Goal: Information Seeking & Learning: Understand process/instructions

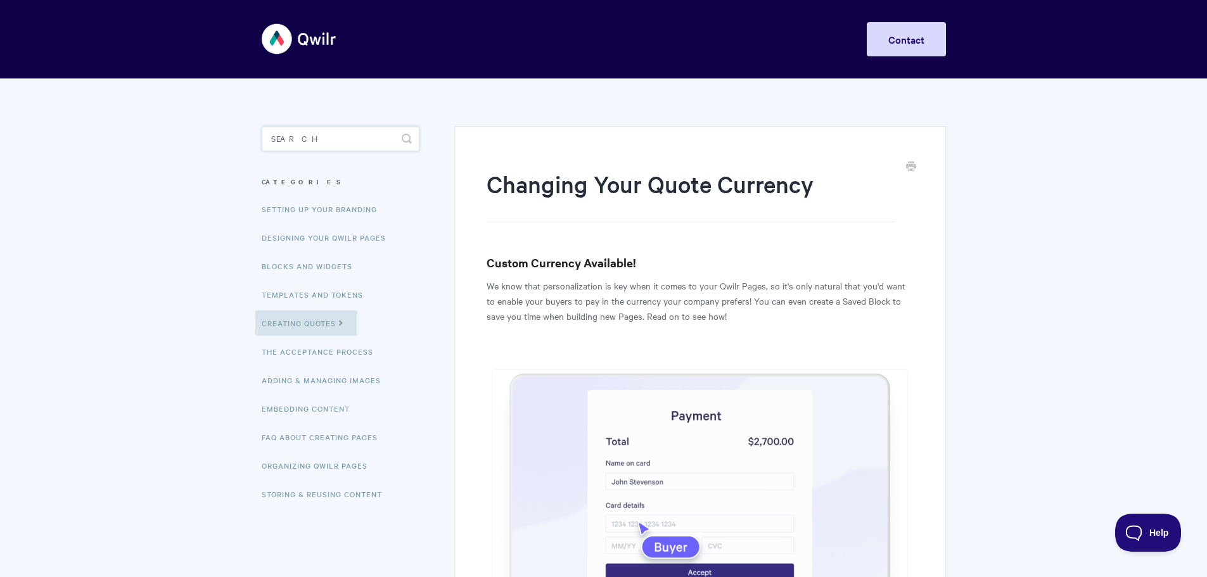
click at [307, 141] on input "Search" at bounding box center [341, 138] width 158 height 25
type input "c"
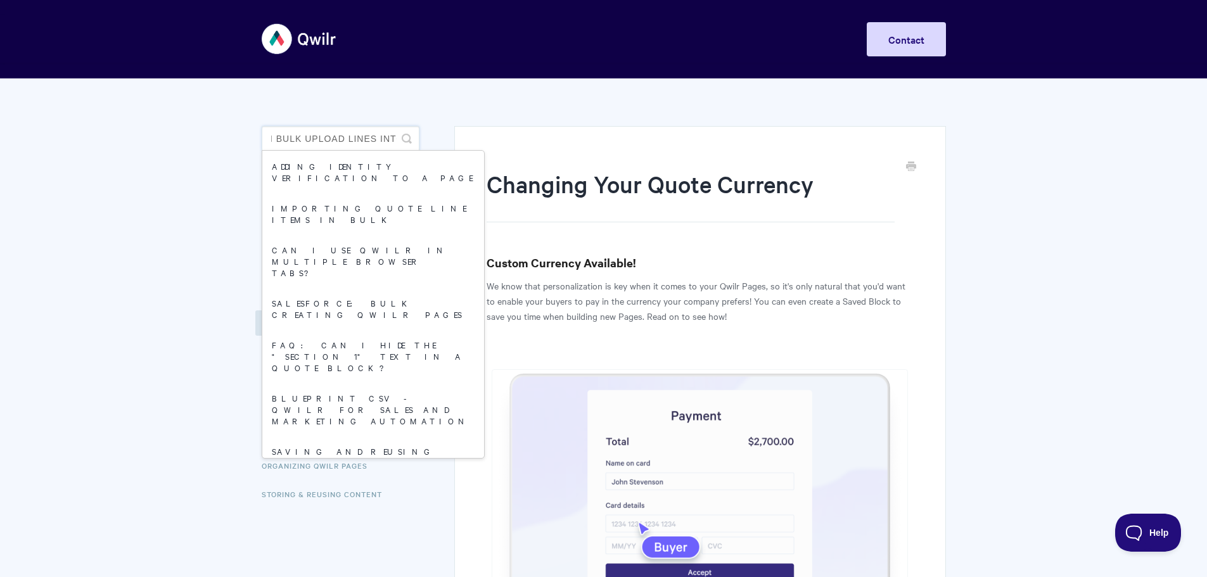
scroll to position [0, 32]
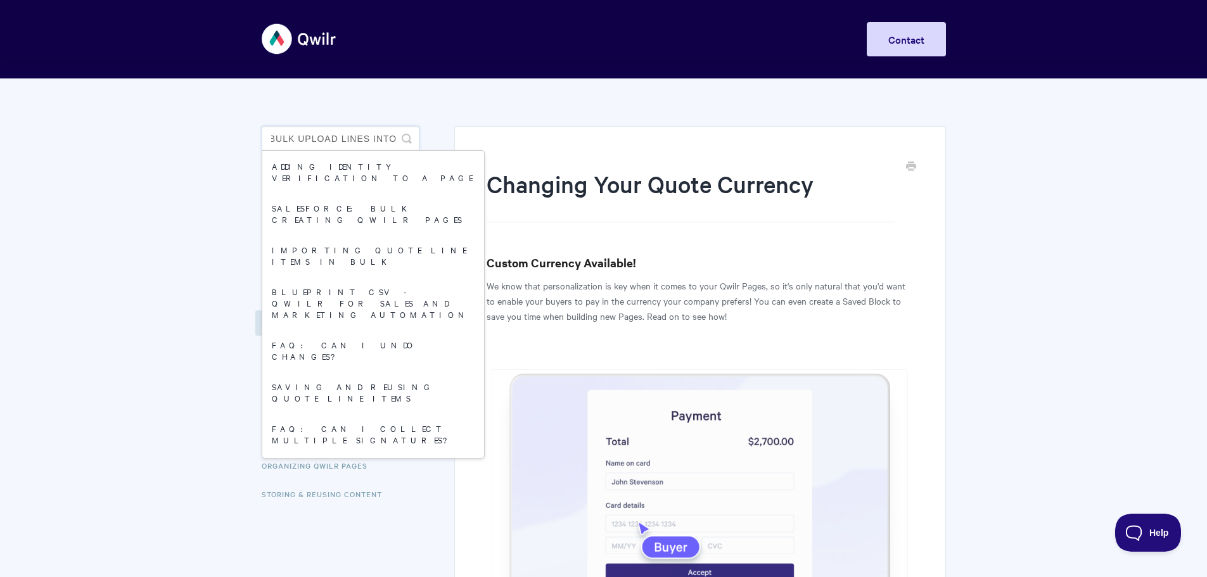
type input "CAN I bulk upload lines into"
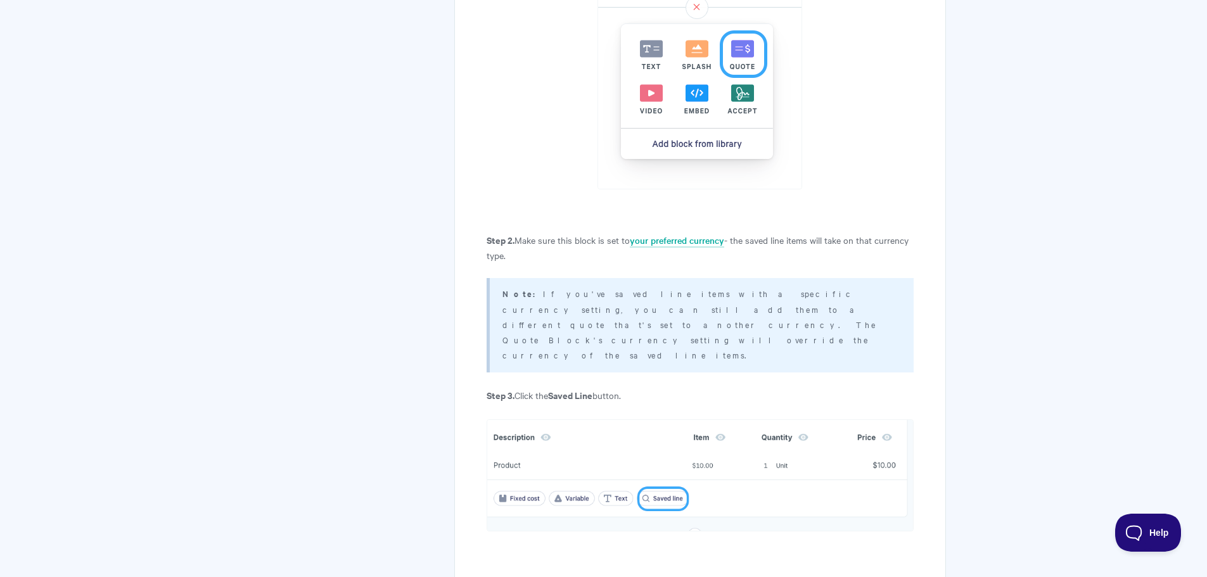
scroll to position [648, 0]
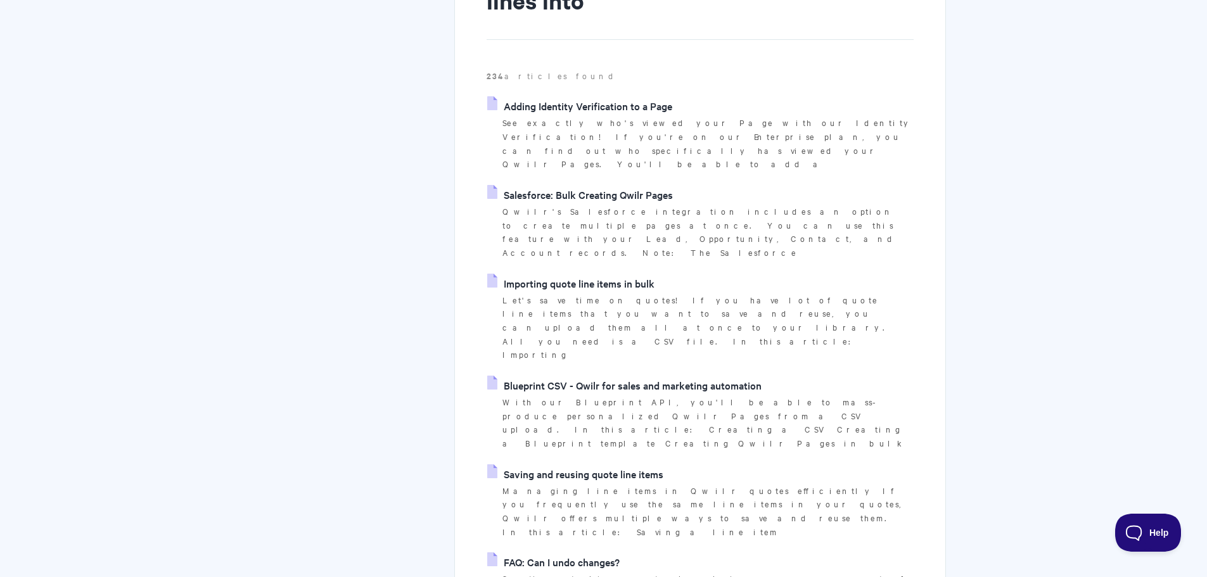
scroll to position [253, 0]
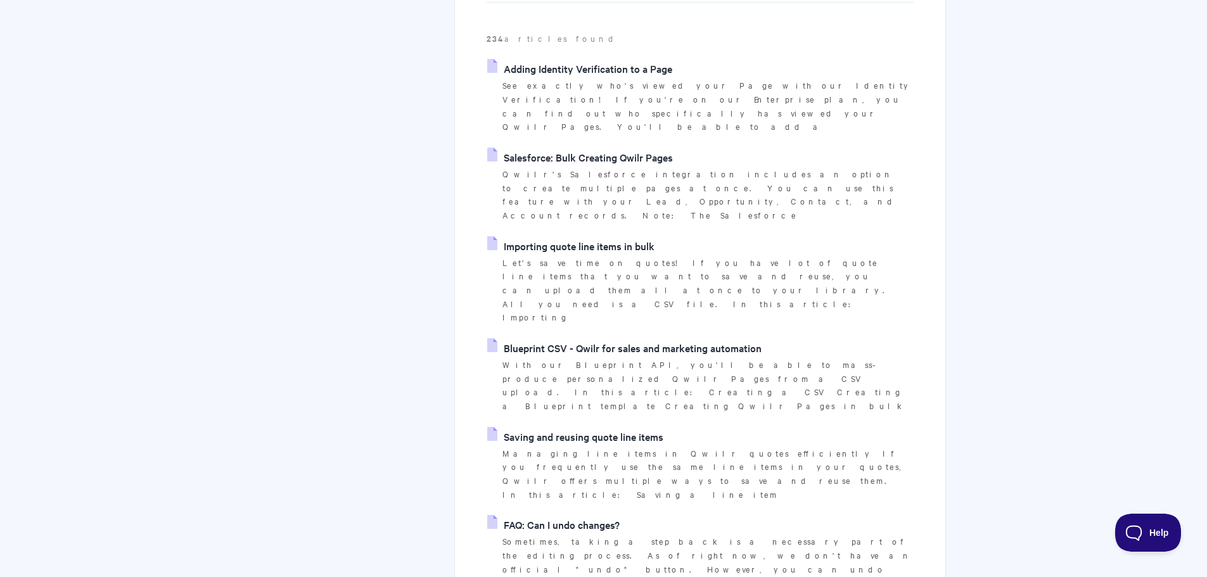
click at [592, 236] on link "Importing quote line items in bulk" at bounding box center [570, 245] width 167 height 19
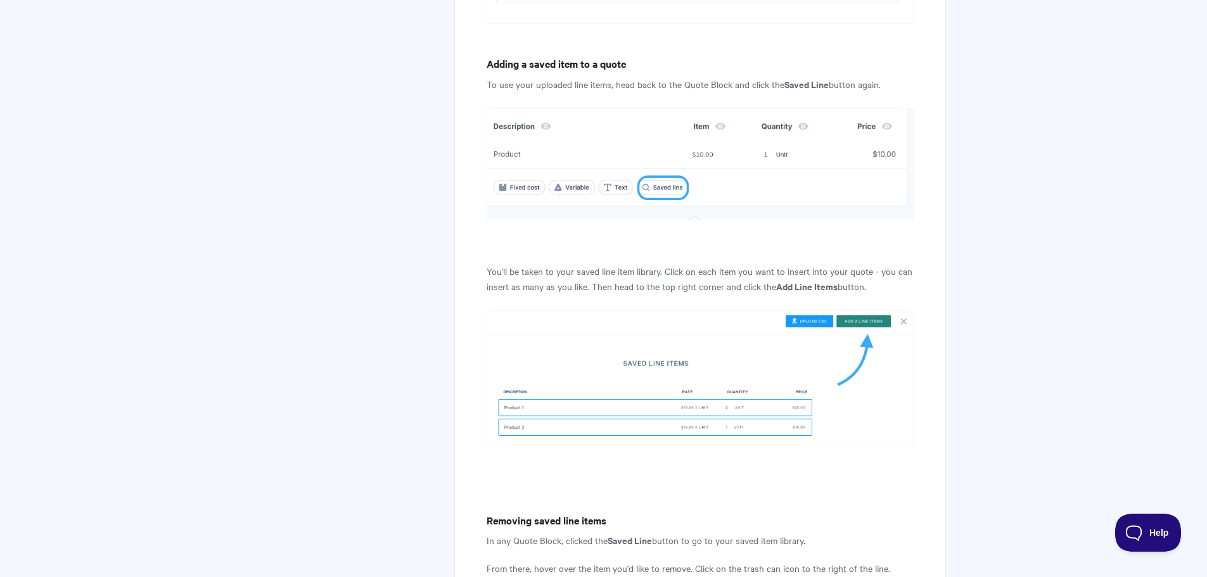
scroll to position [1901, 0]
